Goal: Check status: Check status

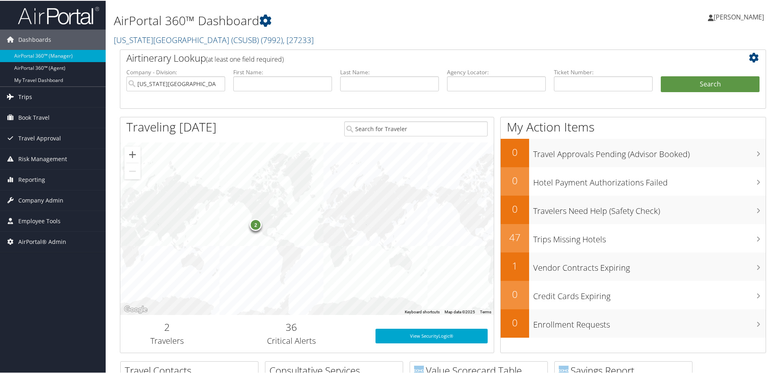
click at [53, 99] on link "Trips" at bounding box center [53, 96] width 106 height 20
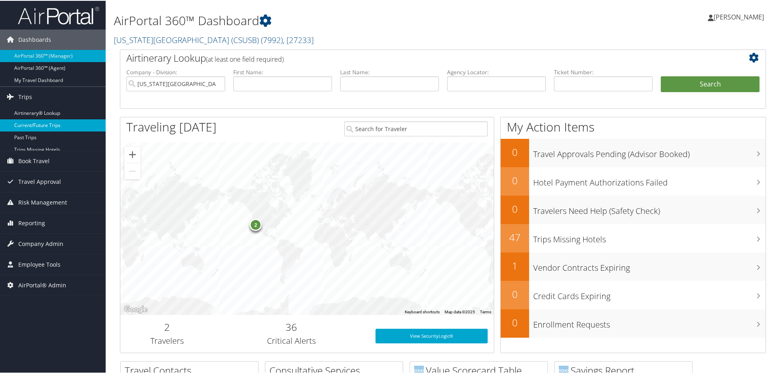
click at [47, 119] on link "Current/Future Trips" at bounding box center [53, 125] width 106 height 12
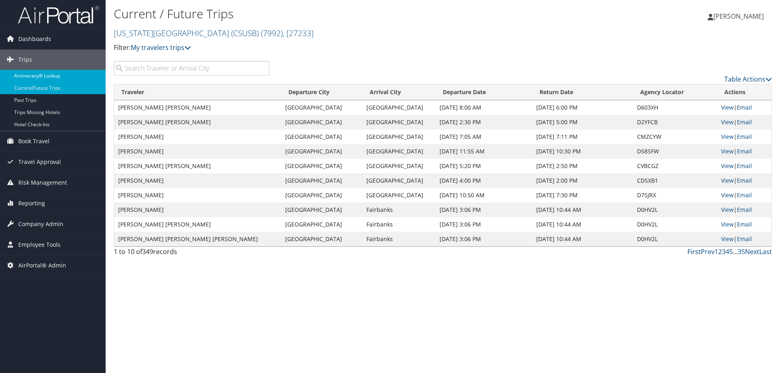
click at [43, 78] on link "Airtinerary® Lookup" at bounding box center [53, 76] width 106 height 12
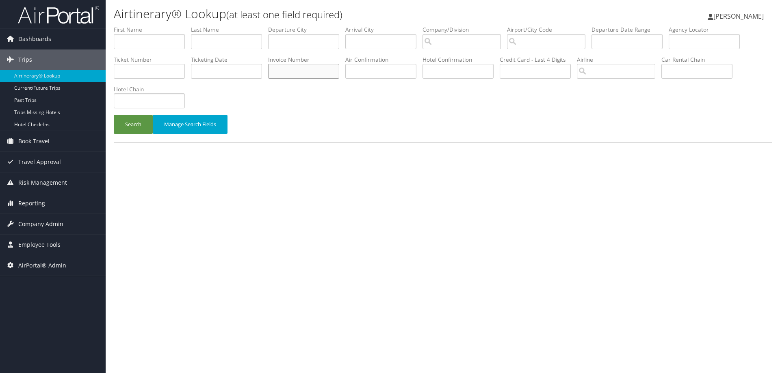
click at [291, 65] on input "text" at bounding box center [303, 71] width 71 height 15
type input "8900897492279"
click at [114, 115] on button "Search" at bounding box center [133, 124] width 39 height 19
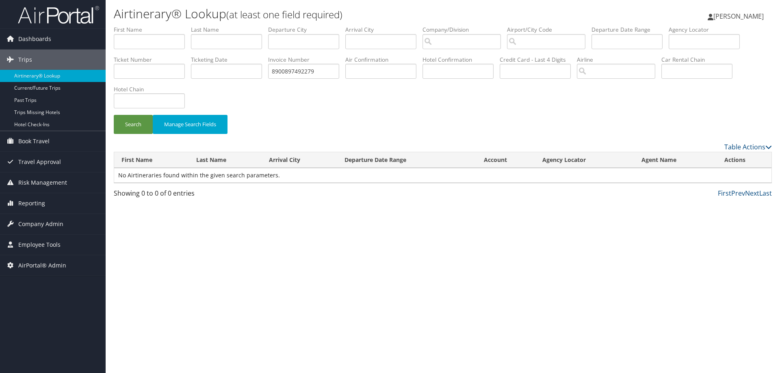
drag, startPoint x: 326, startPoint y: 80, endPoint x: 317, endPoint y: 74, distance: 10.3
click at [317, 74] on li "Invoice Number 8900897492279" at bounding box center [306, 71] width 77 height 30
drag, startPoint x: 317, startPoint y: 74, endPoint x: 229, endPoint y: 64, distance: 89.2
click at [229, 26] on ul "First Name Last Name Departure City Arrival City Company/Division Airport/City …" at bounding box center [443, 26] width 658 height 0
click at [154, 80] on li "Ticket Number" at bounding box center [152, 71] width 77 height 30
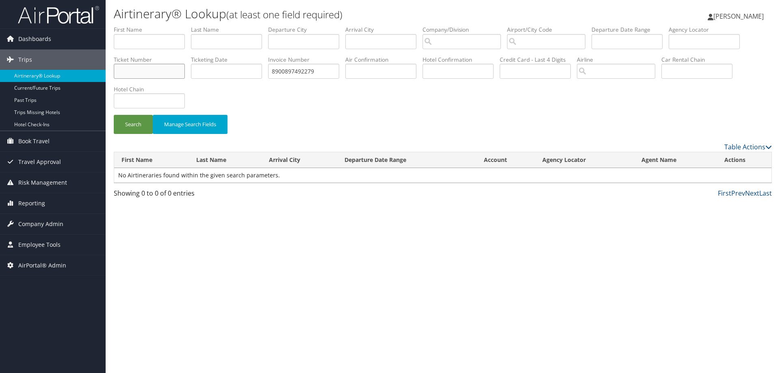
click at [154, 77] on input "text" at bounding box center [149, 71] width 71 height 15
paste input "8900897492279"
type input "8900897492279"
drag, startPoint x: 324, startPoint y: 73, endPoint x: 204, endPoint y: 113, distance: 126.2
click at [282, 76] on input "8900897492279" at bounding box center [303, 71] width 71 height 15
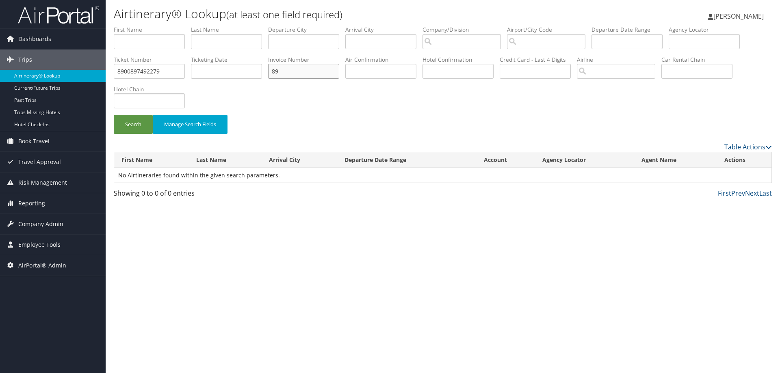
type input "8"
click at [120, 124] on button "Search" at bounding box center [133, 124] width 39 height 19
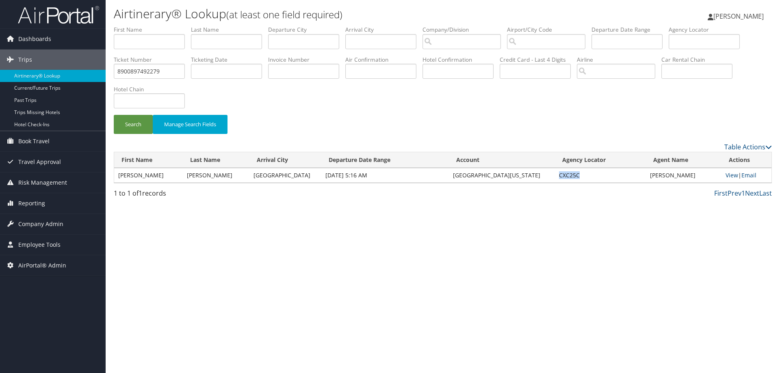
drag, startPoint x: 573, startPoint y: 179, endPoint x: 545, endPoint y: 175, distance: 27.9
click at [555, 175] on td "CXC25C" at bounding box center [600, 175] width 91 height 15
copy td "CXC25C"
